Goal: Navigation & Orientation: Find specific page/section

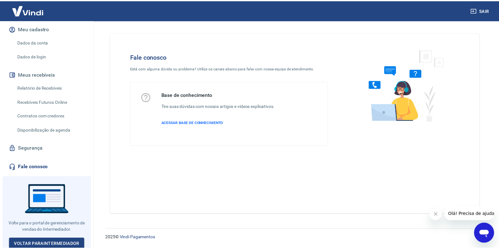
scroll to position [78, 0]
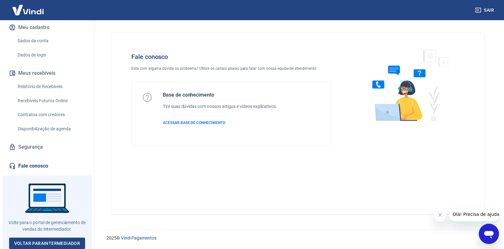
click at [35, 163] on link "Fale conosco" at bounding box center [47, 166] width 79 height 14
click at [40, 145] on link "Segurança" at bounding box center [47, 147] width 79 height 14
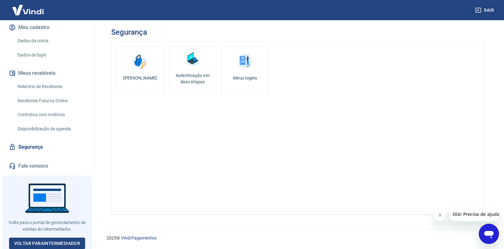
click at [250, 79] on h5 "Meus logins" at bounding box center [245, 78] width 37 height 6
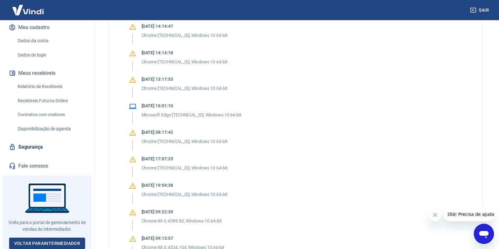
scroll to position [368, 0]
